Goal: Complete application form

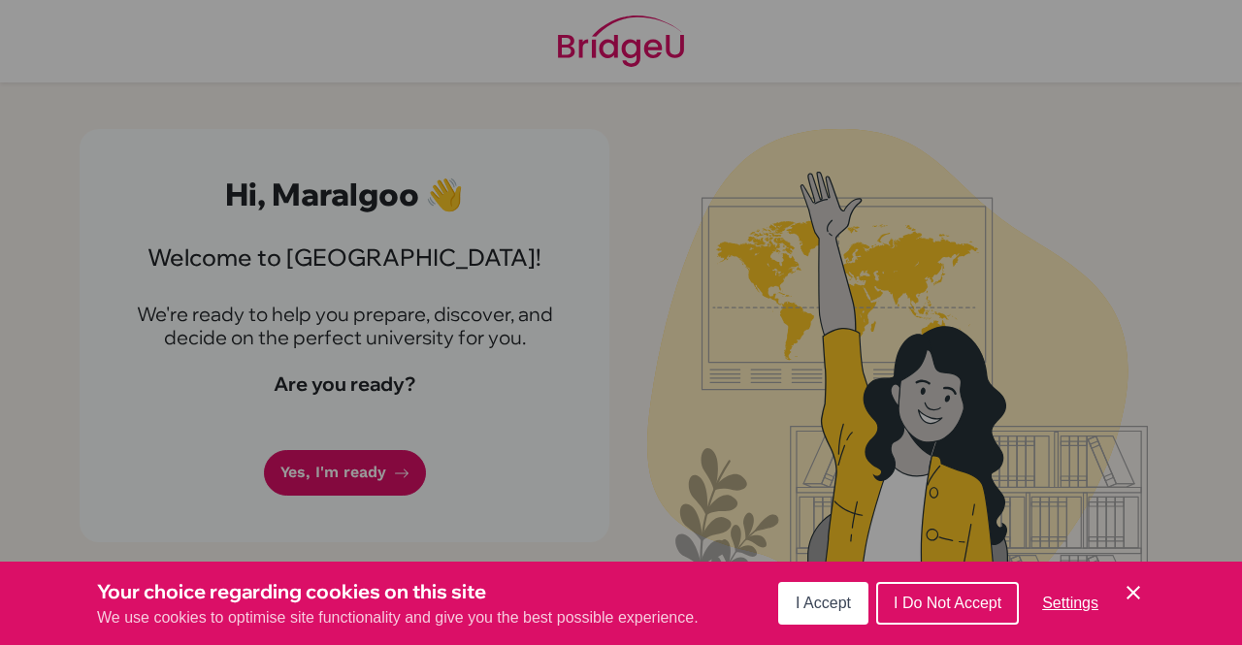
click at [830, 596] on span "I Accept" at bounding box center [823, 603] width 55 height 16
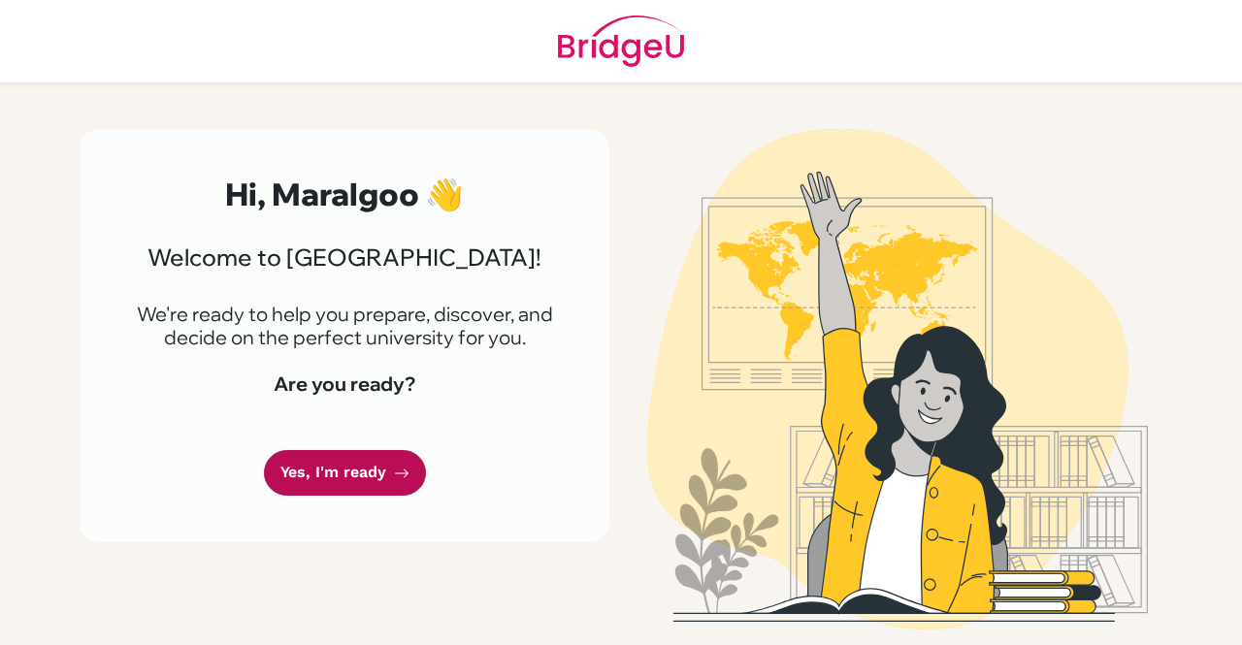
click at [374, 468] on link "Yes, I'm ready" at bounding box center [345, 473] width 162 height 46
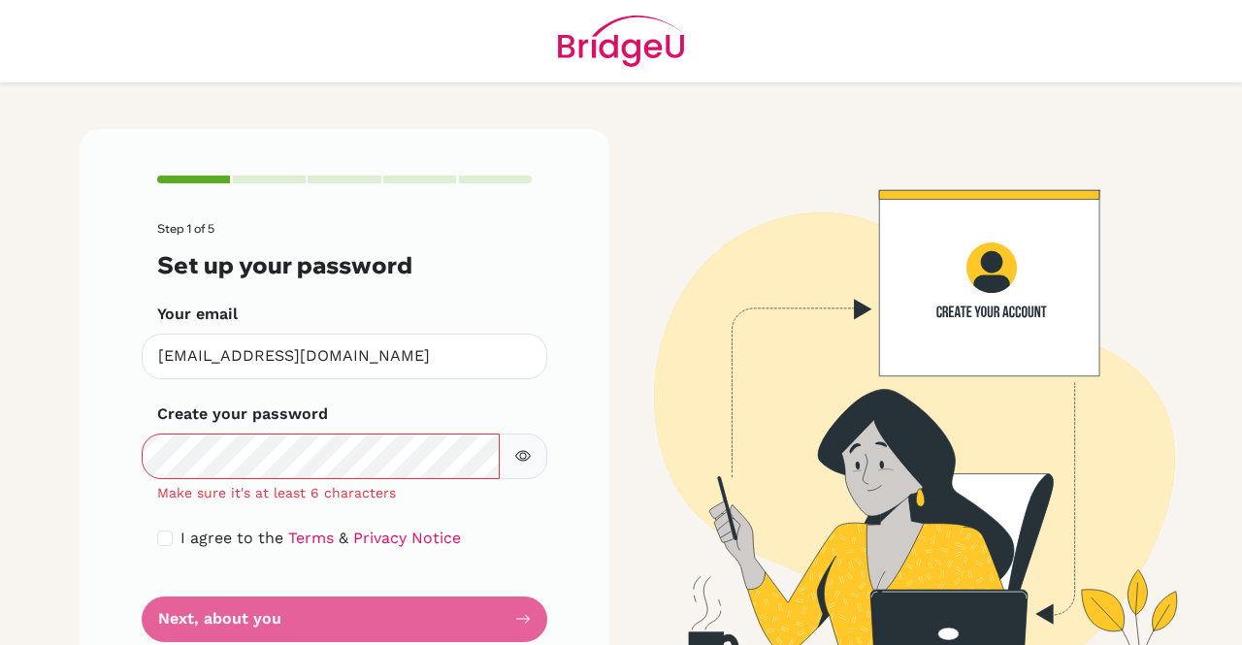
click at [515, 457] on icon "button" at bounding box center [523, 456] width 16 height 16
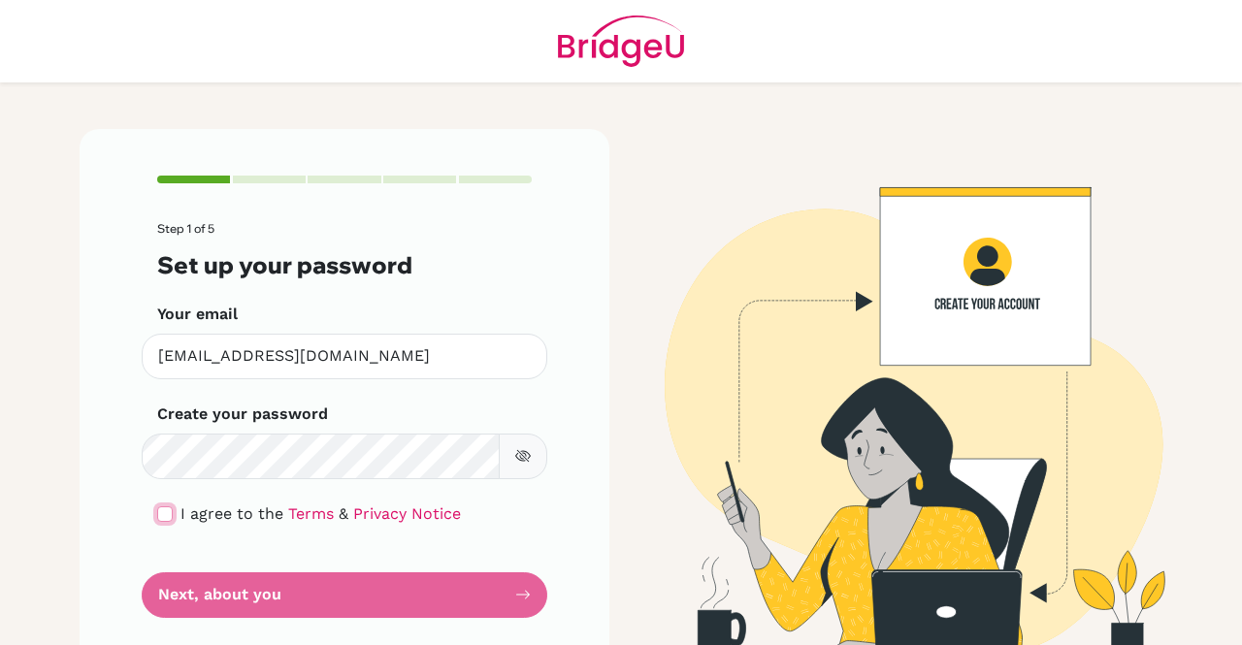
click at [157, 506] on input "checkbox" at bounding box center [165, 514] width 16 height 16
checkbox input "true"
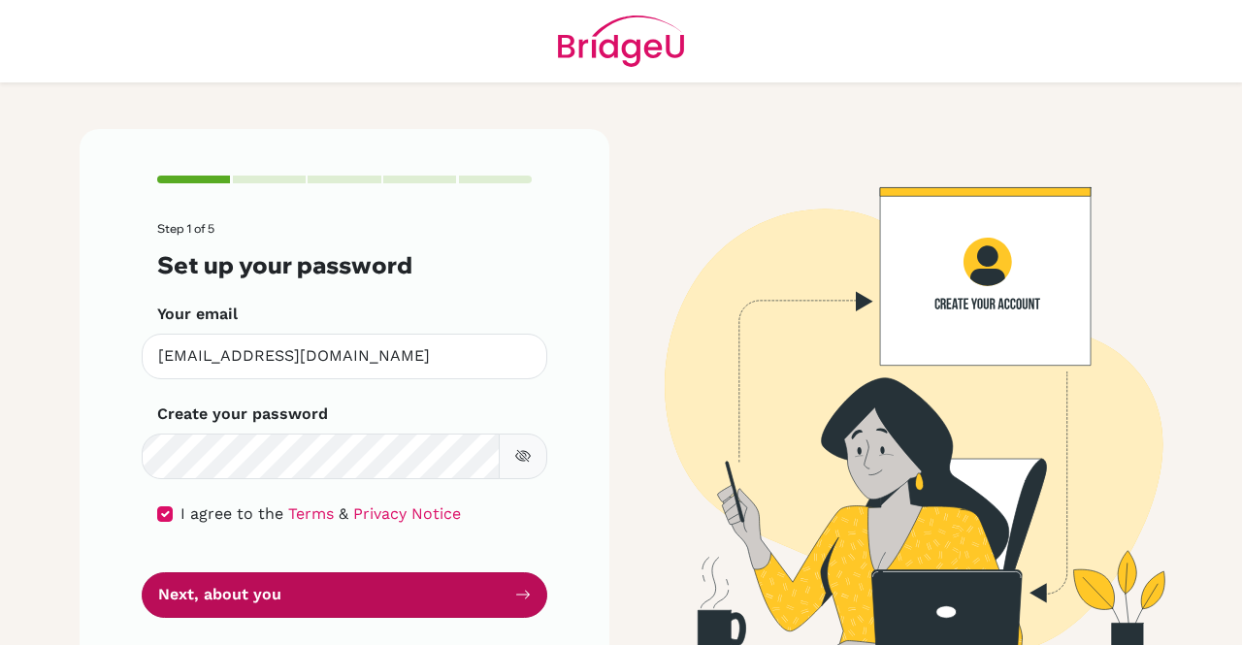
click at [502, 590] on button "Next, about you" at bounding box center [345, 595] width 406 height 46
